Goal: Task Accomplishment & Management: Use online tool/utility

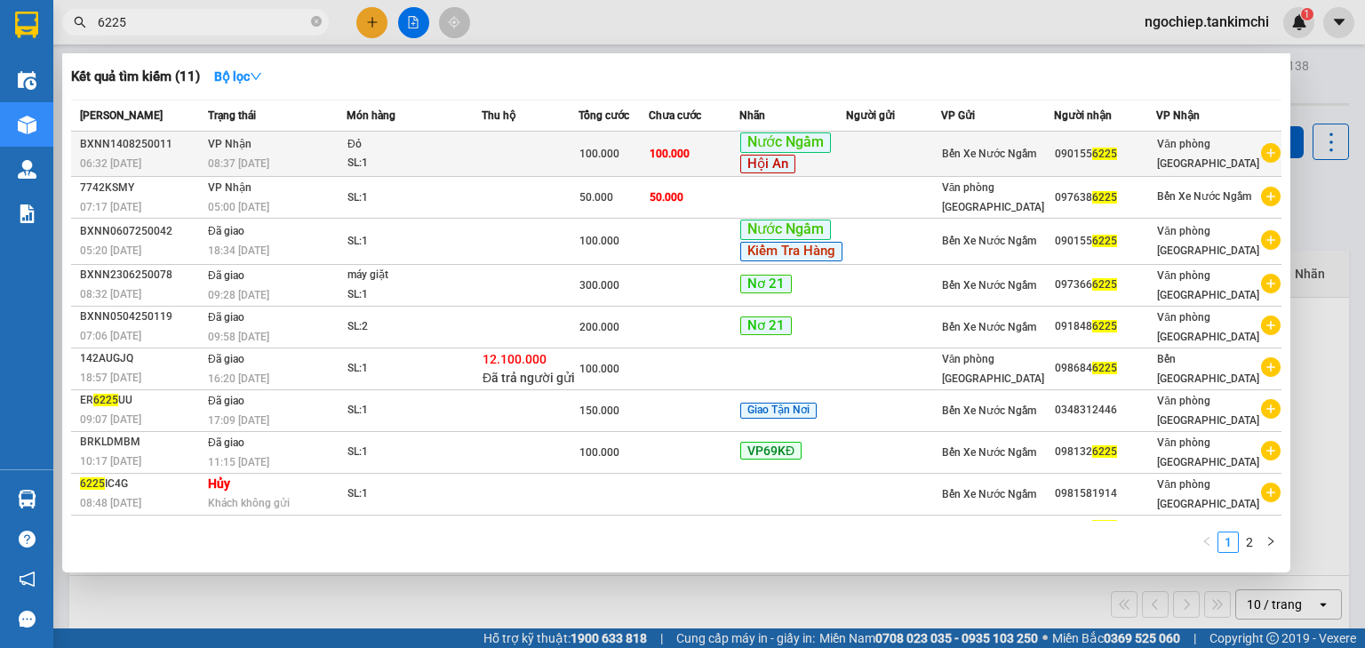
click at [690, 150] on span "100.000" at bounding box center [670, 153] width 40 height 12
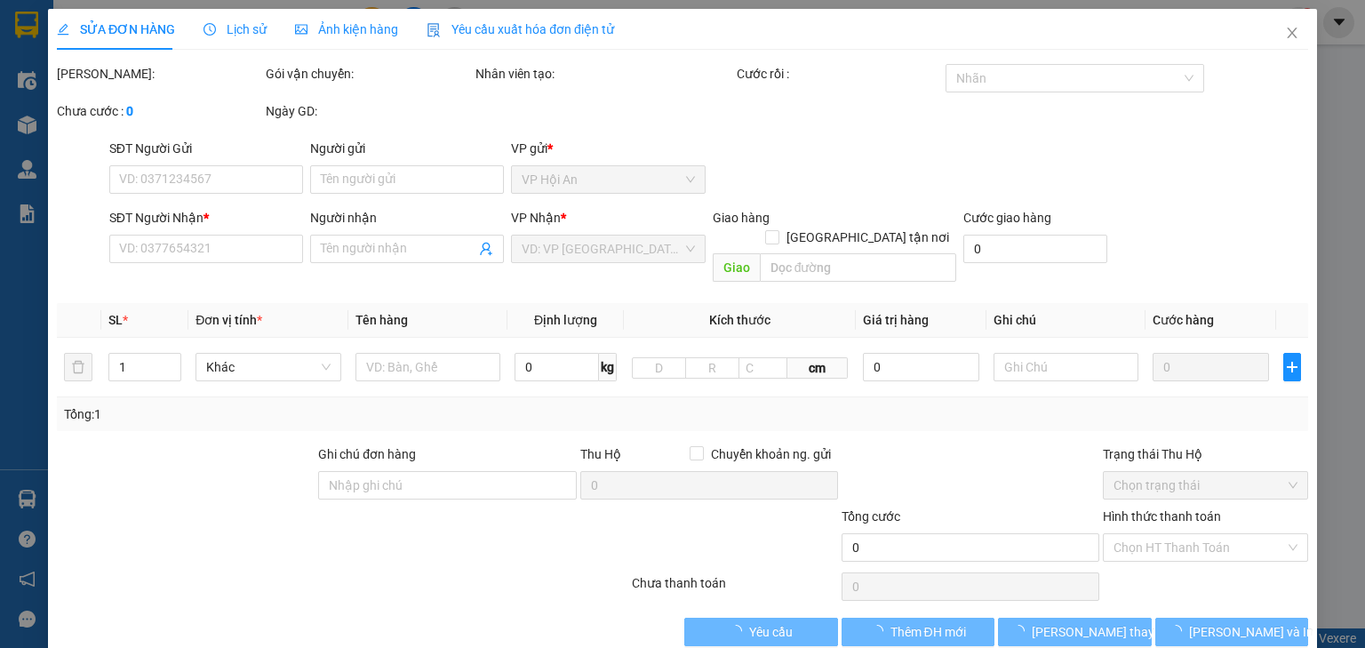
type input "0901556225"
type input "100.000"
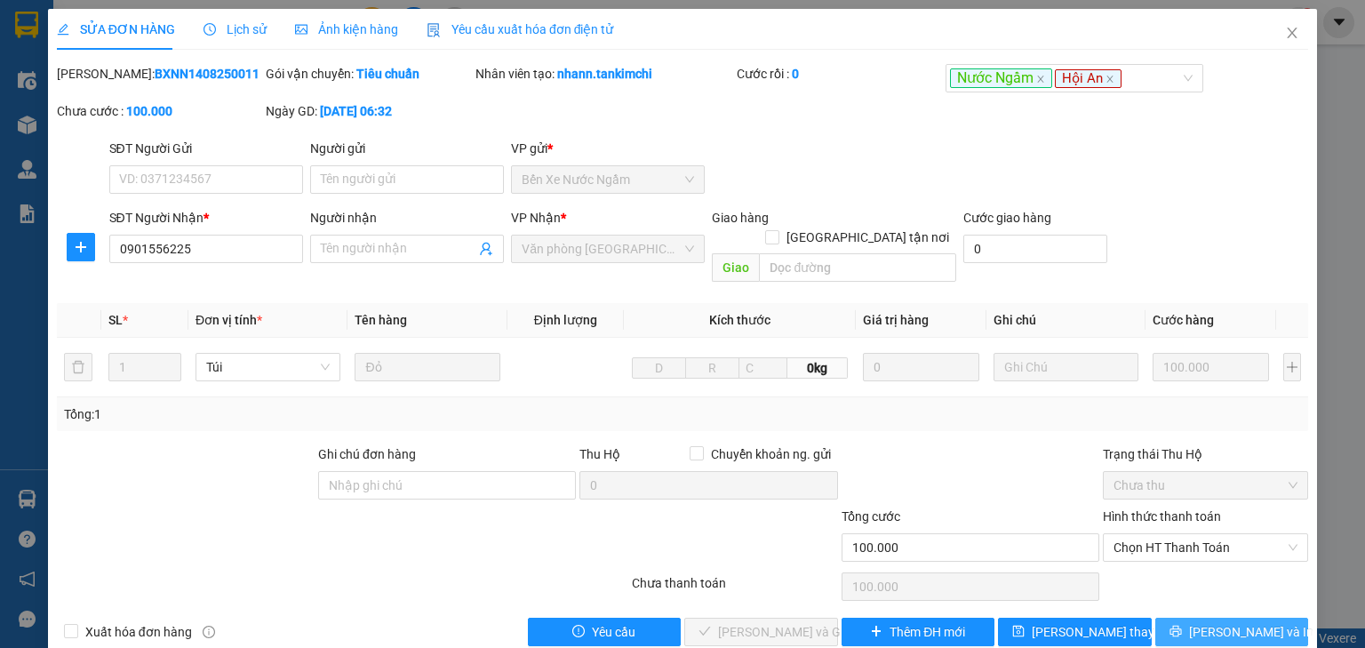
click at [1205, 620] on button "[PERSON_NAME] và In" at bounding box center [1232, 632] width 154 height 28
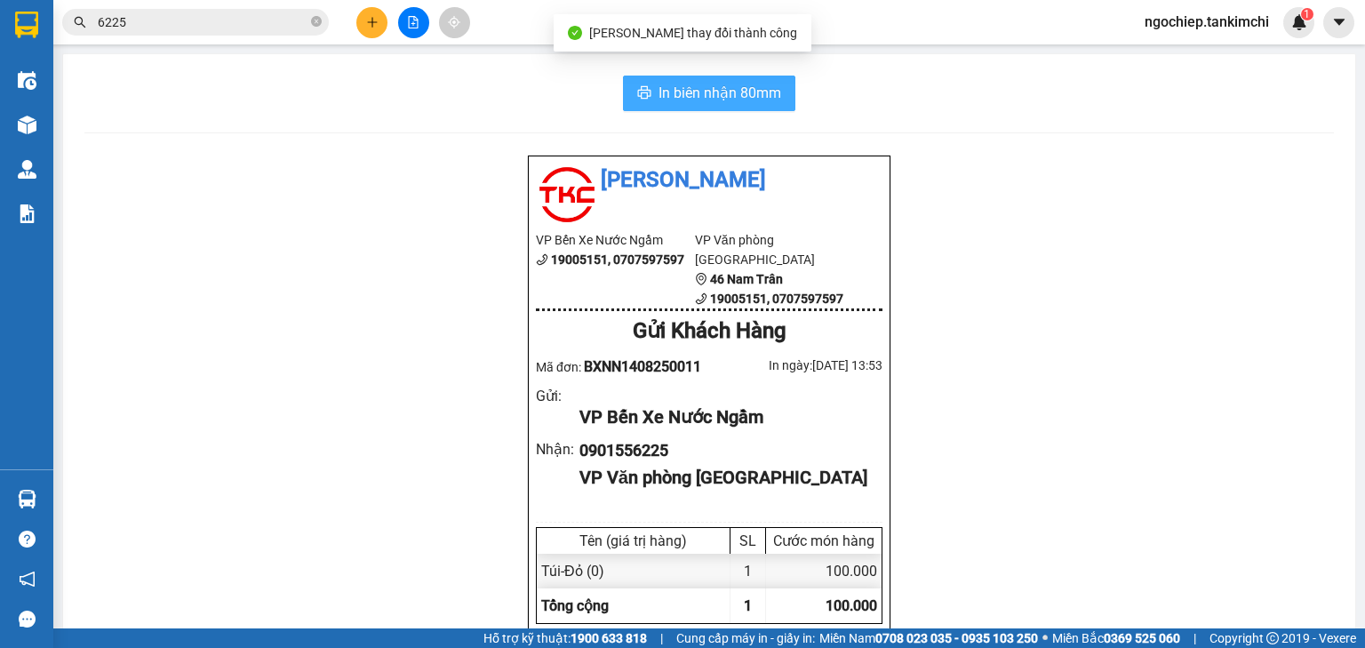
click at [751, 93] on span "In biên nhận 80mm" at bounding box center [719, 93] width 123 height 22
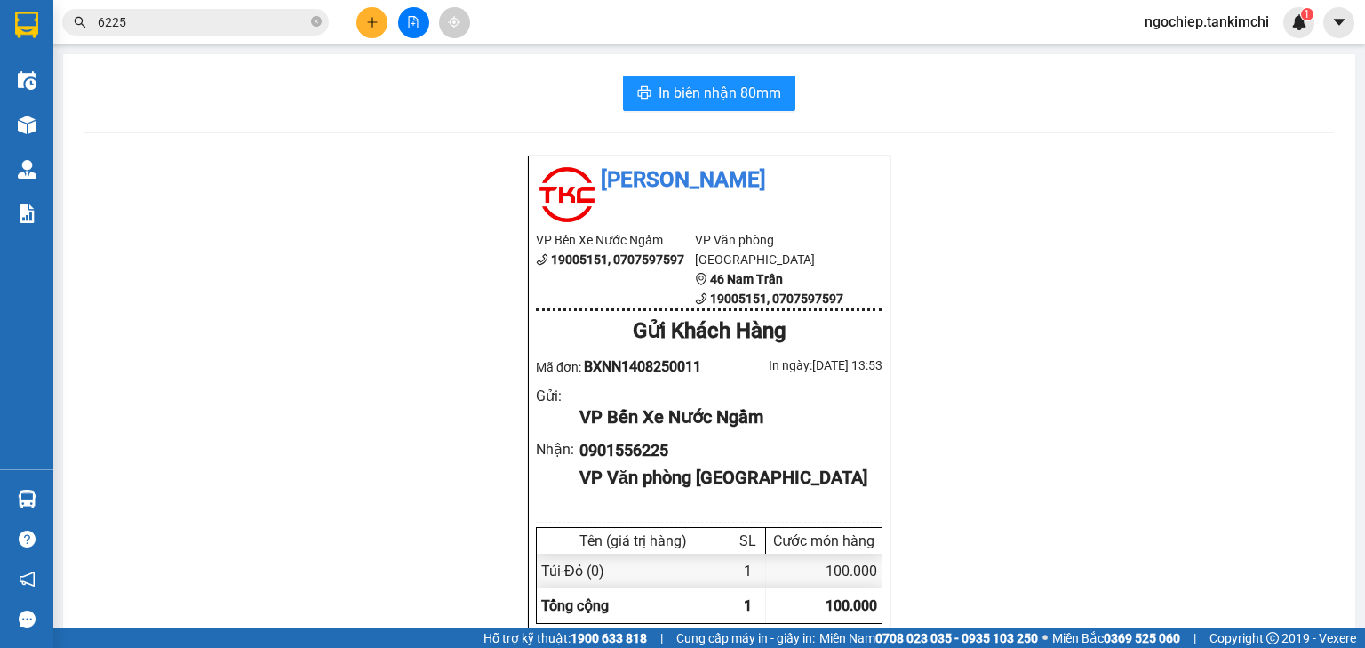
click at [462, 210] on div "Tân Kim Chi VP Bến Xe Nước Ngầm 19005151, 0707597597 VP Văn phòng [GEOGRAPHIC_D…" at bounding box center [708, 580] width 1249 height 850
click at [753, 92] on span "In biên nhận 80mm" at bounding box center [719, 93] width 123 height 22
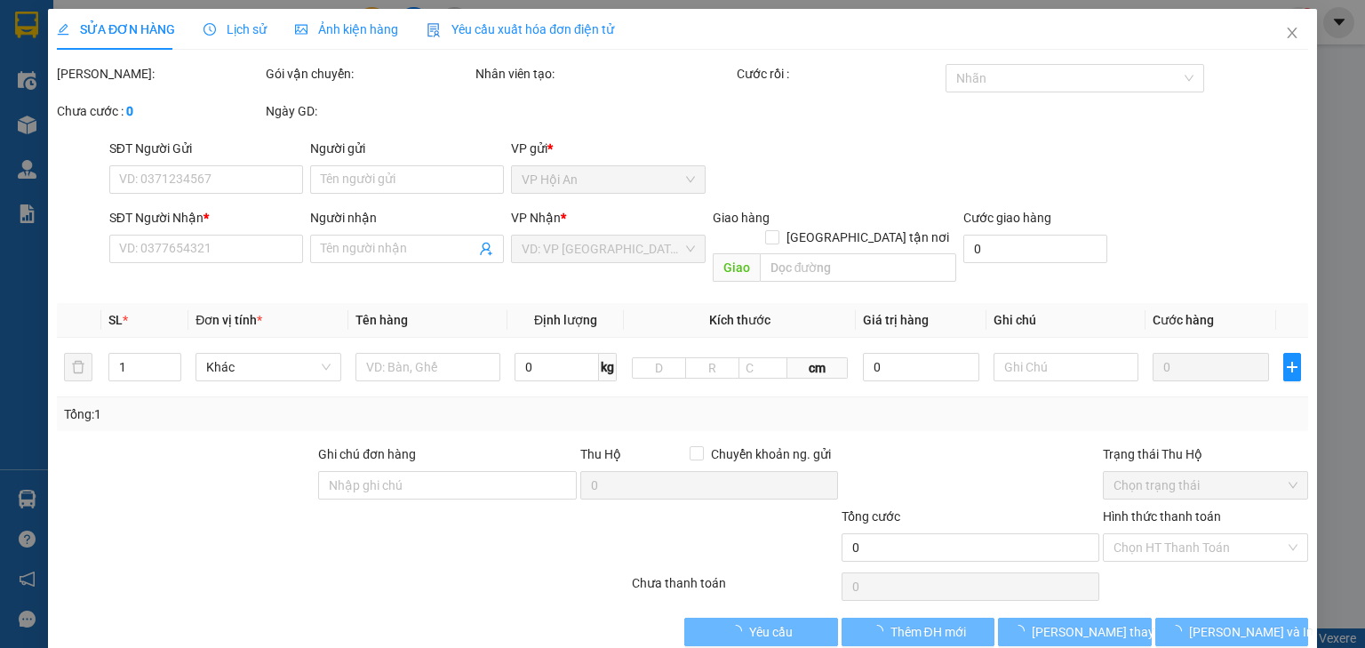
type input "0901556225"
type input "100.000"
